Goal: Task Accomplishment & Management: Manage account settings

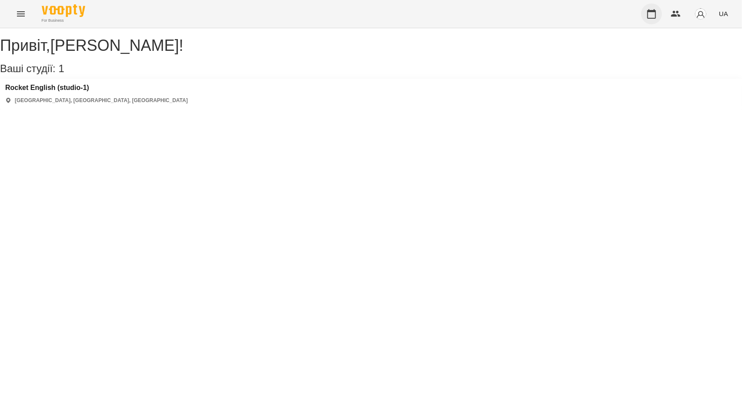
click at [643, 15] on button "button" at bounding box center [651, 13] width 21 height 21
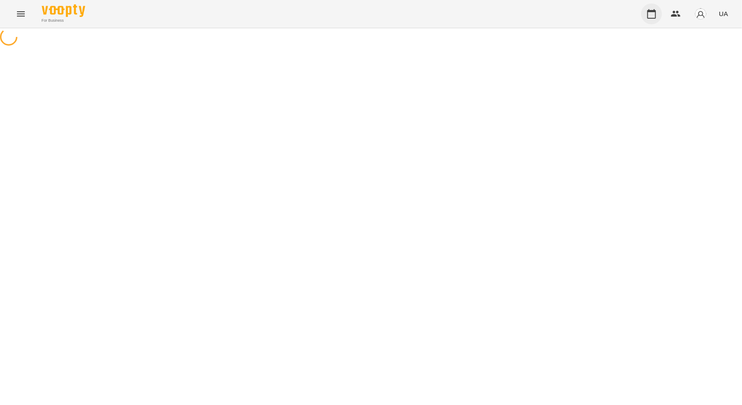
click at [644, 15] on button "button" at bounding box center [651, 13] width 21 height 21
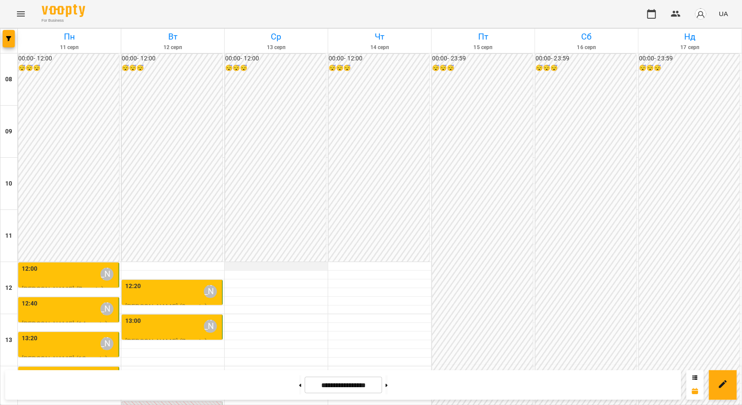
scroll to position [130, 0]
click at [185, 403] on div "14:40 [PERSON_NAME]" at bounding box center [172, 413] width 95 height 20
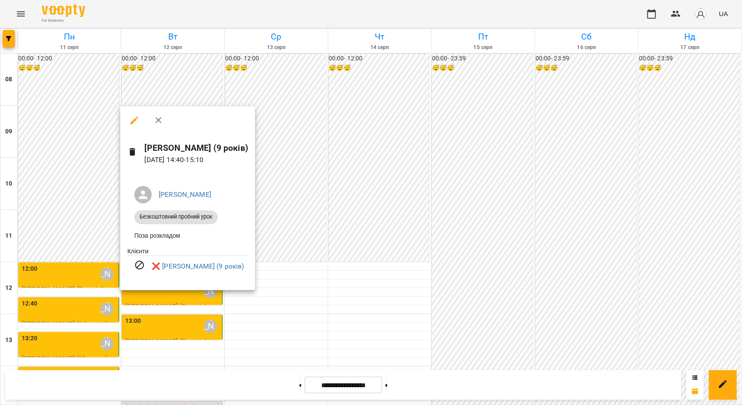
click at [369, 225] on div at bounding box center [371, 202] width 742 height 405
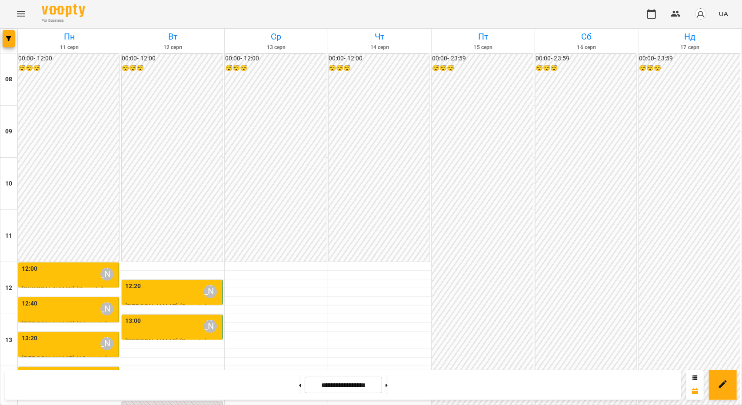
click at [138, 316] on label "13:00" at bounding box center [133, 321] width 16 height 10
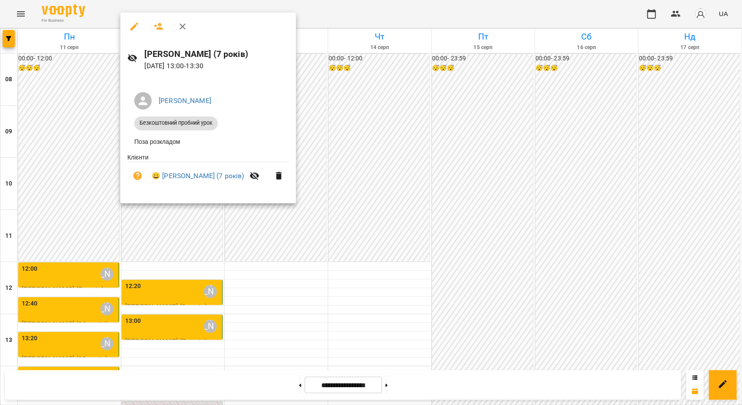
click at [253, 288] on div at bounding box center [371, 202] width 742 height 405
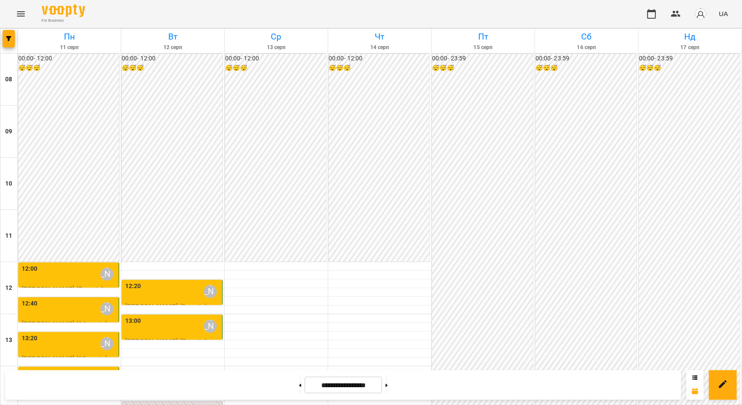
click at [151, 403] on div "14:40 [PERSON_NAME]" at bounding box center [172, 413] width 95 height 20
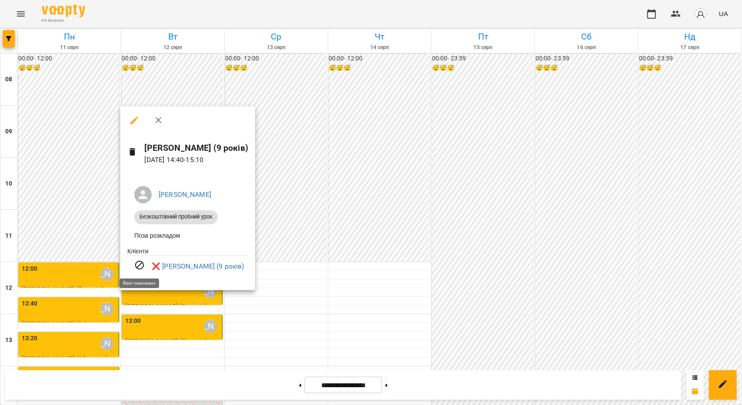
click at [139, 270] on icon at bounding box center [139, 265] width 10 height 10
click at [231, 319] on div at bounding box center [371, 202] width 742 height 405
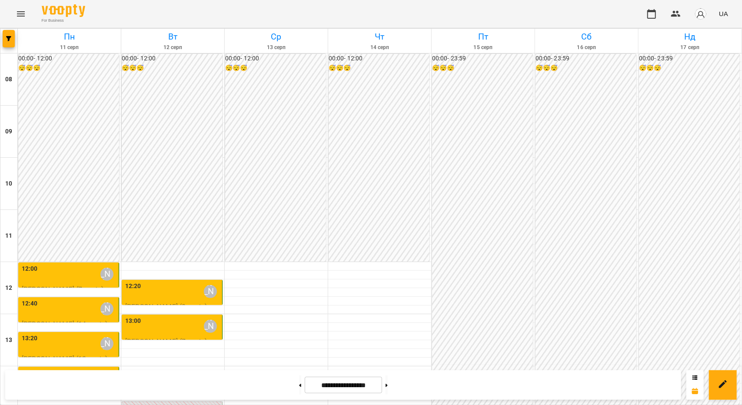
scroll to position [174, 0]
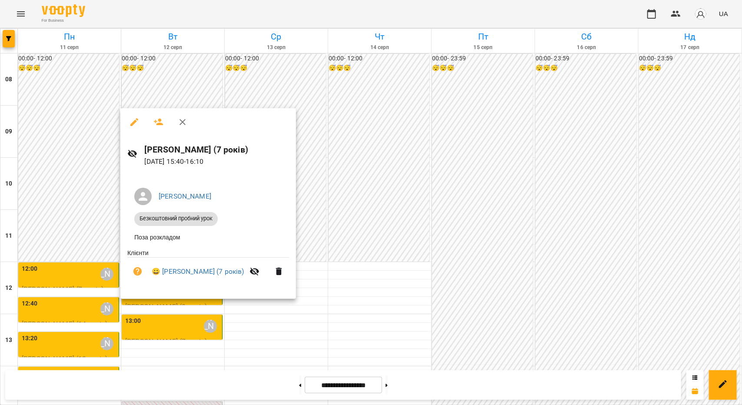
click at [272, 317] on div at bounding box center [371, 202] width 742 height 405
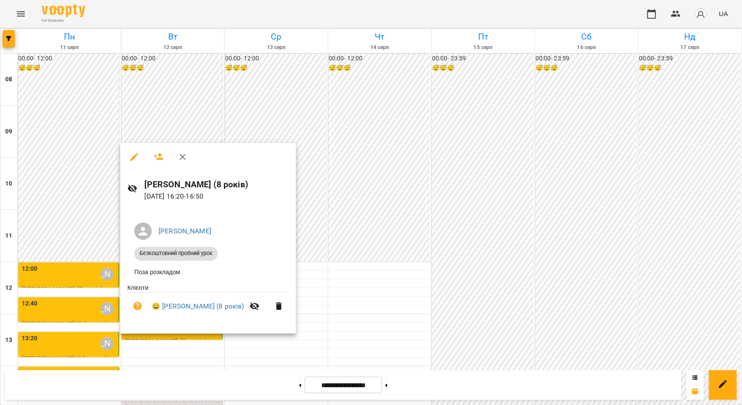
click at [333, 276] on div at bounding box center [371, 202] width 742 height 405
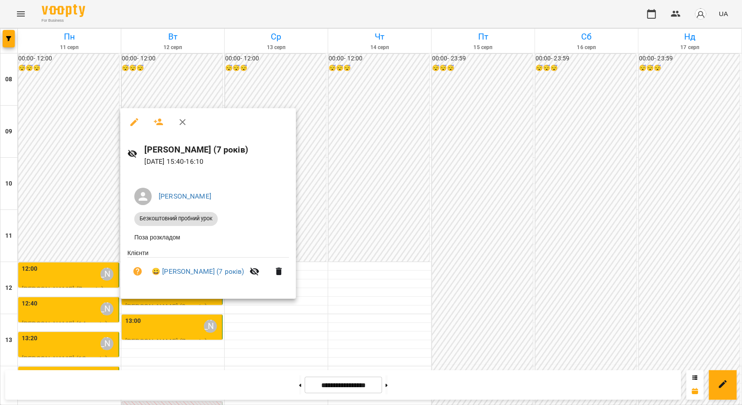
click at [283, 317] on div at bounding box center [371, 202] width 742 height 405
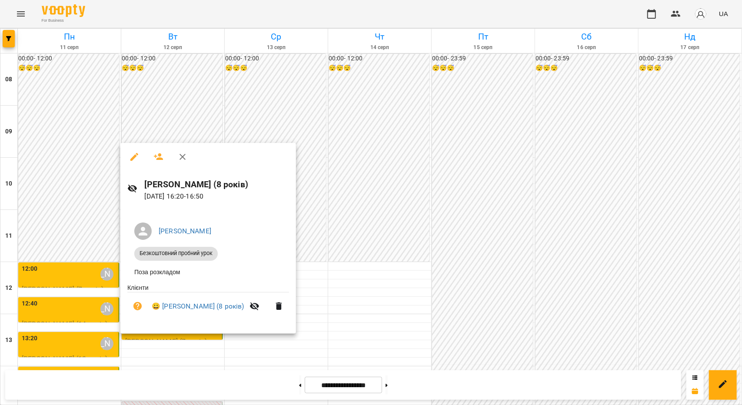
click at [347, 257] on div at bounding box center [371, 202] width 742 height 405
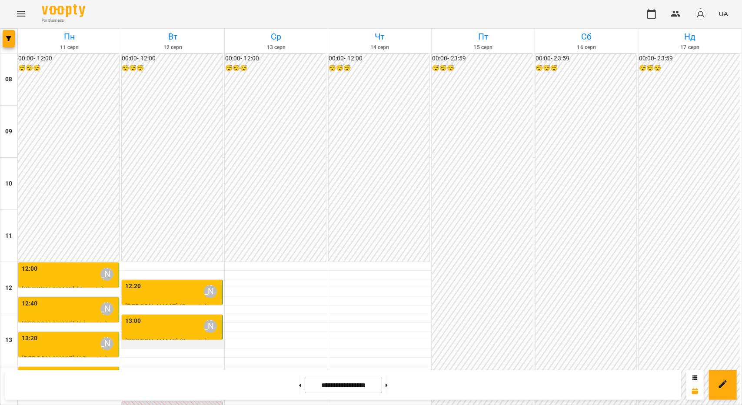
click at [150, 340] on div at bounding box center [172, 344] width 103 height 9
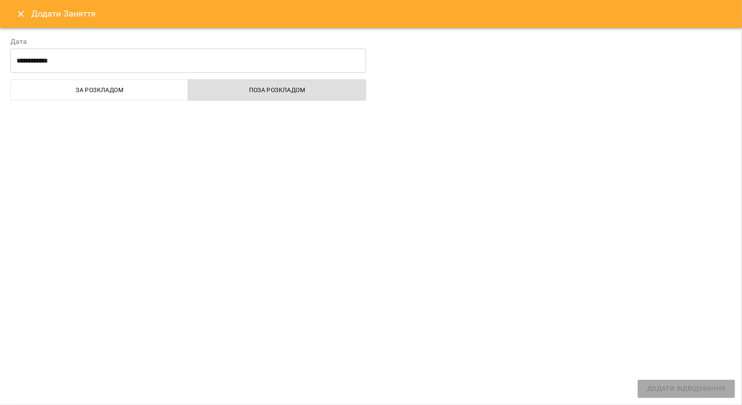
select select "**********"
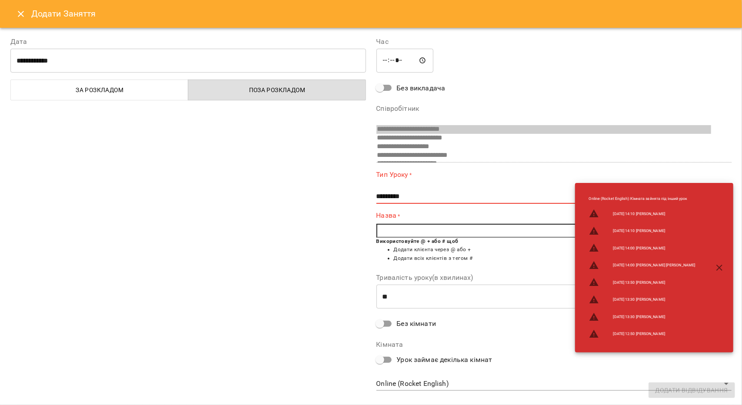
click at [24, 10] on icon "Close" at bounding box center [21, 14] width 10 height 10
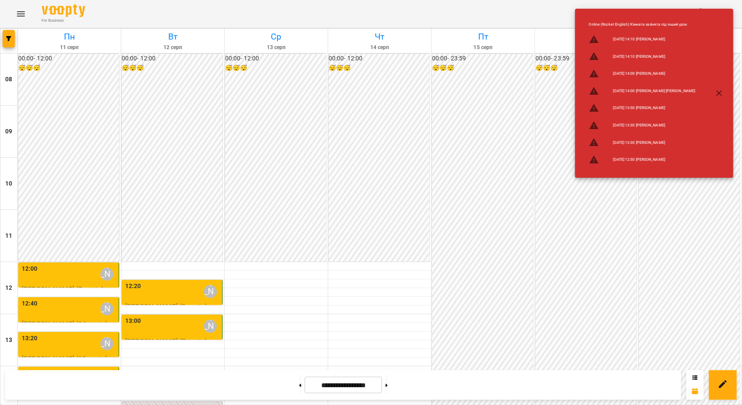
click at [650, 26] on li "Online (Rocket English) : Кімната зайнята під інший урок" at bounding box center [642, 24] width 120 height 13
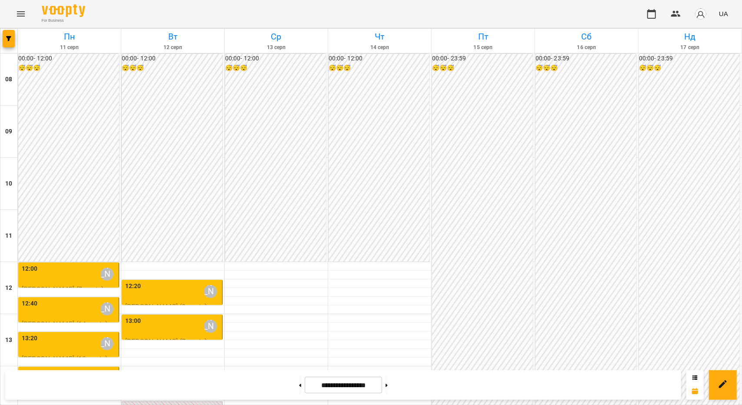
click at [154, 316] on div "13:00 [PERSON_NAME]" at bounding box center [172, 326] width 95 height 20
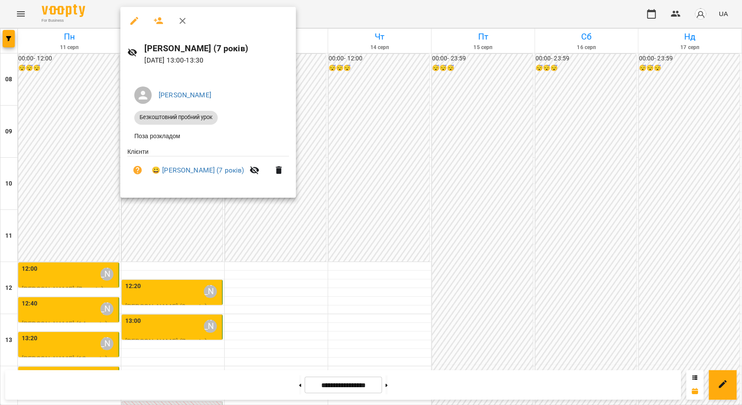
click at [221, 224] on div at bounding box center [371, 202] width 742 height 405
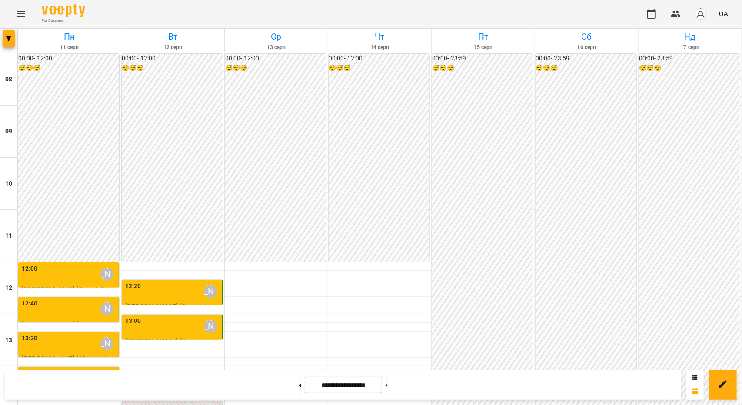
click at [167, 282] on div "12:20 [PERSON_NAME]" at bounding box center [172, 292] width 95 height 20
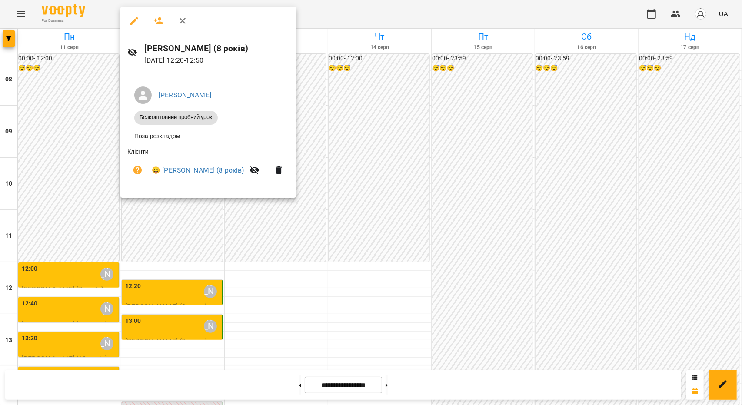
click at [314, 223] on div at bounding box center [371, 202] width 742 height 405
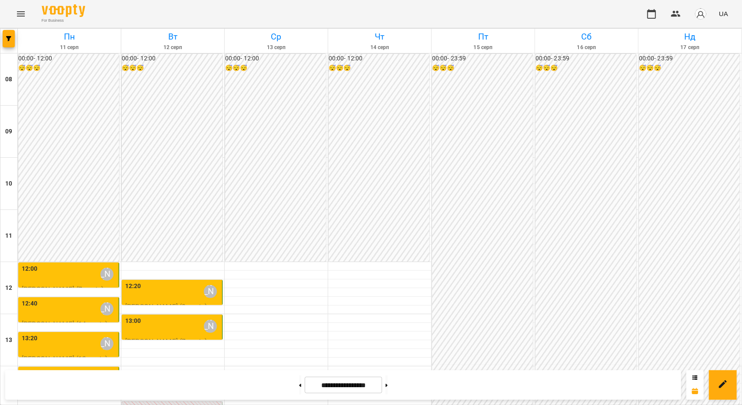
click at [171, 316] on div "13:00 [PERSON_NAME]" at bounding box center [172, 326] width 95 height 20
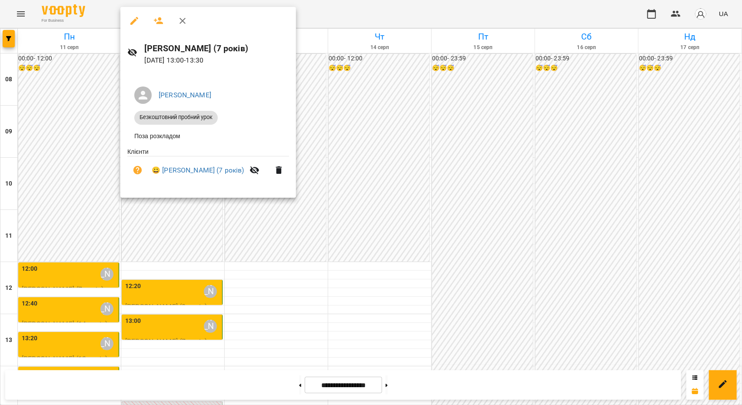
click at [160, 286] on div at bounding box center [371, 202] width 742 height 405
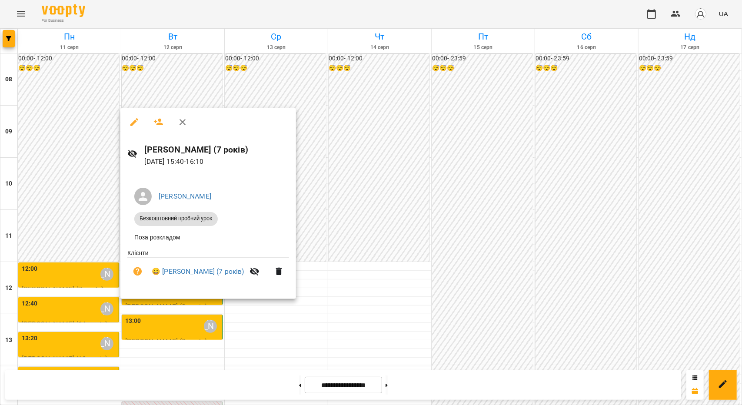
click at [171, 330] on div at bounding box center [371, 202] width 742 height 405
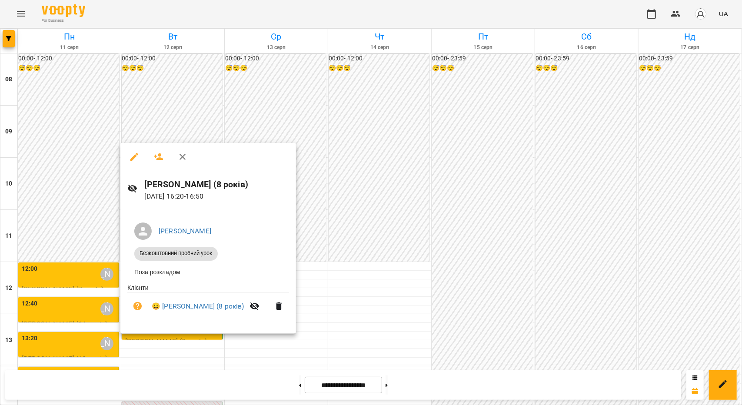
click at [165, 141] on div at bounding box center [371, 202] width 742 height 405
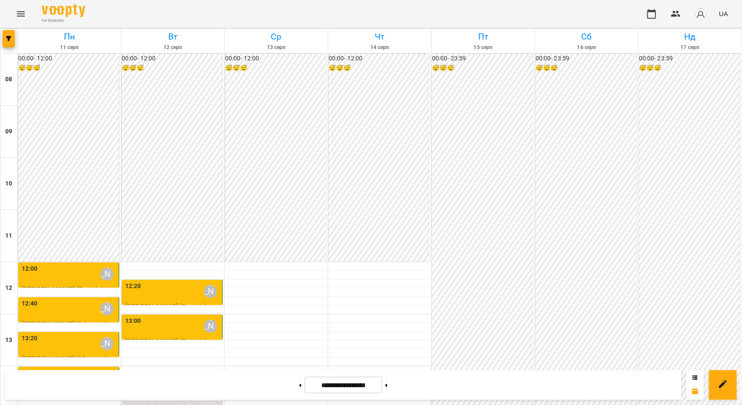
click at [165, 316] on div "13:00 [PERSON_NAME]" at bounding box center [172, 326] width 95 height 20
